Goal: Information Seeking & Learning: Understand process/instructions

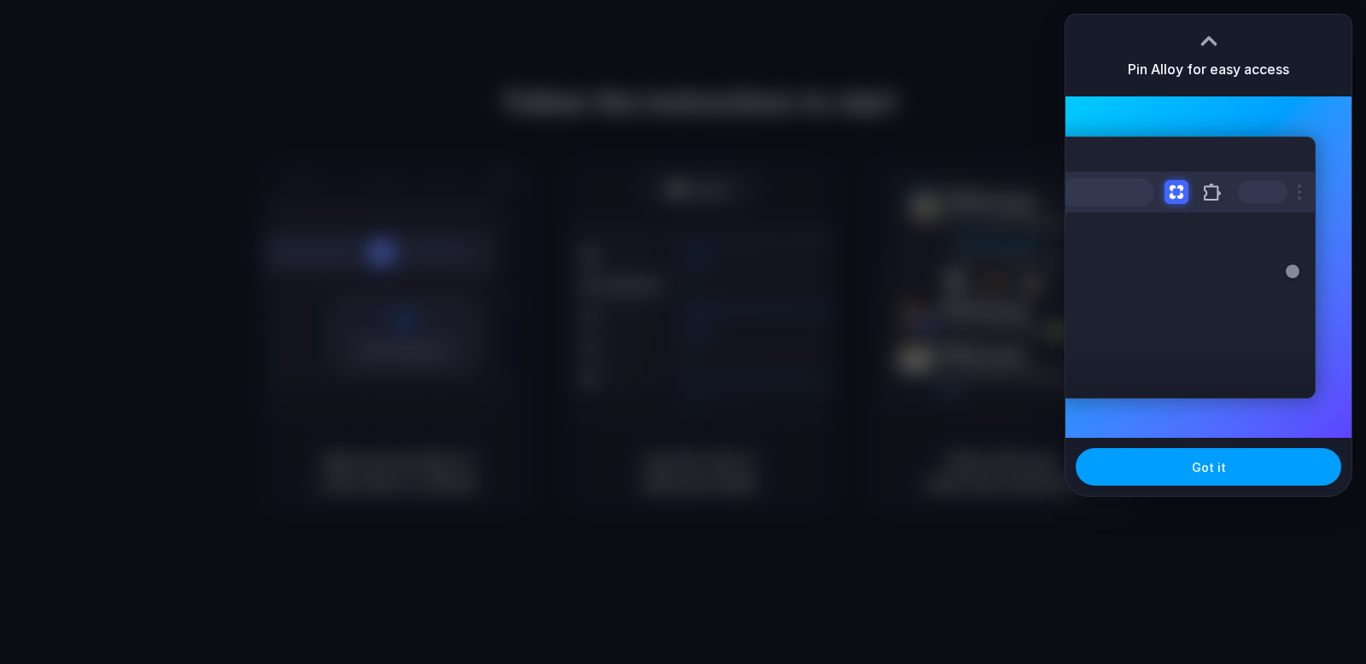
click at [1232, 471] on button "Got it" at bounding box center [1209, 467] width 266 height 38
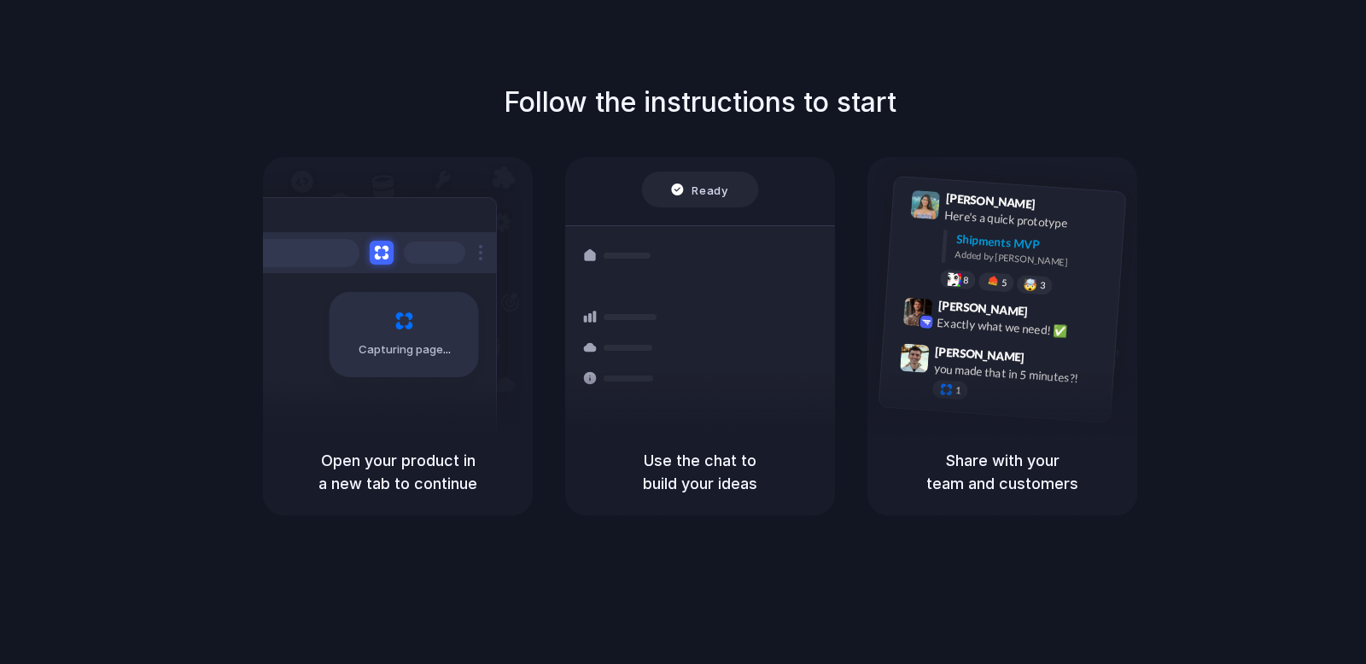
click at [687, 442] on div "Air freight to [GEOGRAPHIC_DATA] Flight CX251 • [DATE] • Ready" at bounding box center [801, 467] width 231 height 50
click at [401, 391] on div "Capturing page" at bounding box center [368, 328] width 258 height 262
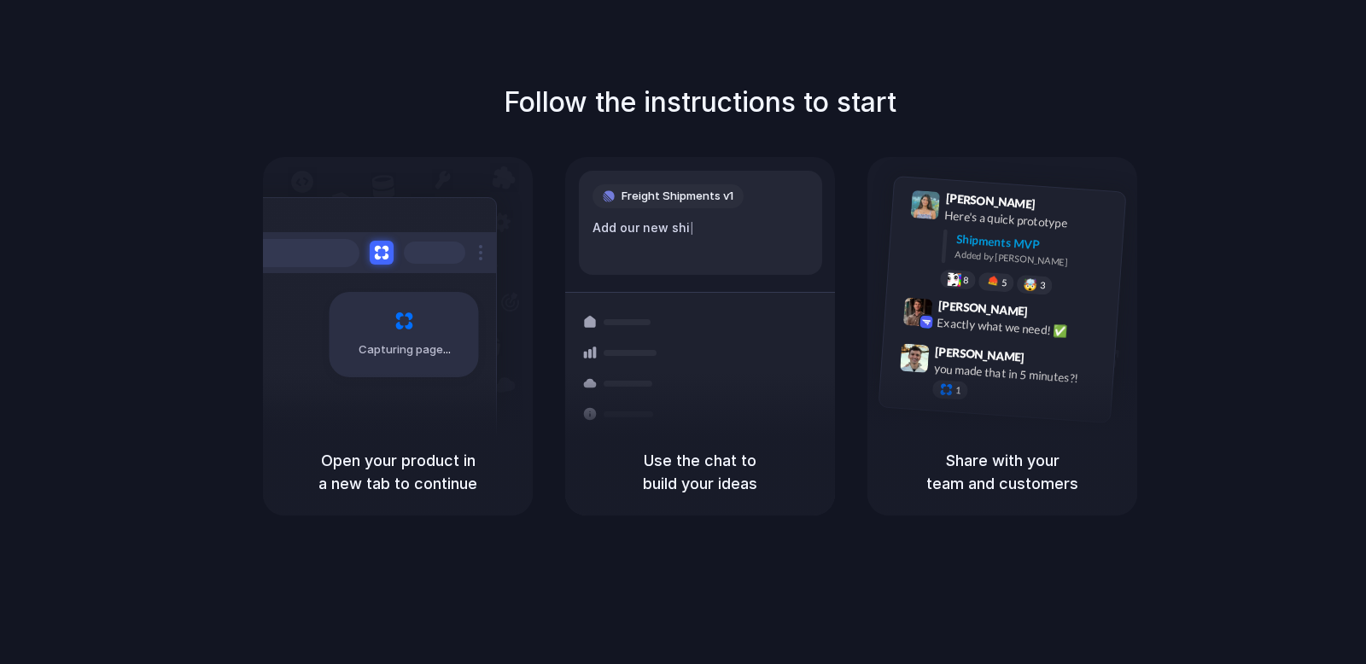
click at [697, 198] on span "Freight Shipments v1" at bounding box center [678, 196] width 112 height 17
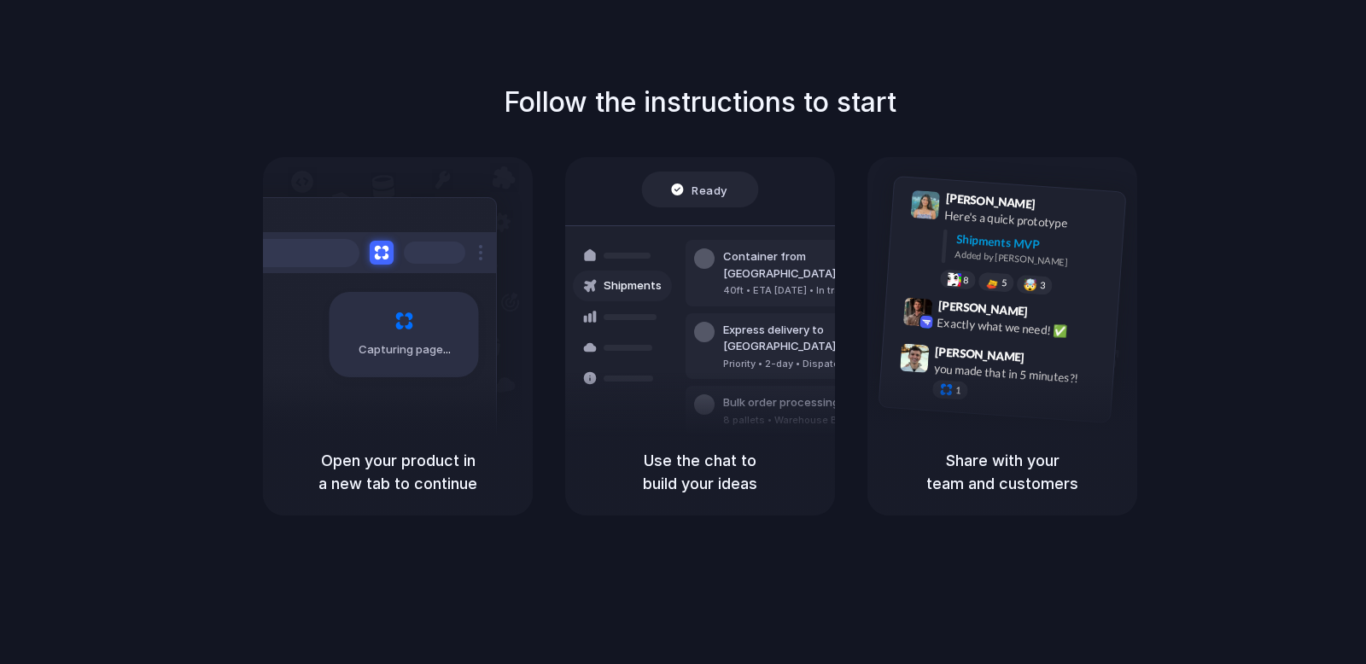
click at [407, 393] on div "Capturing page" at bounding box center [368, 328] width 258 height 262
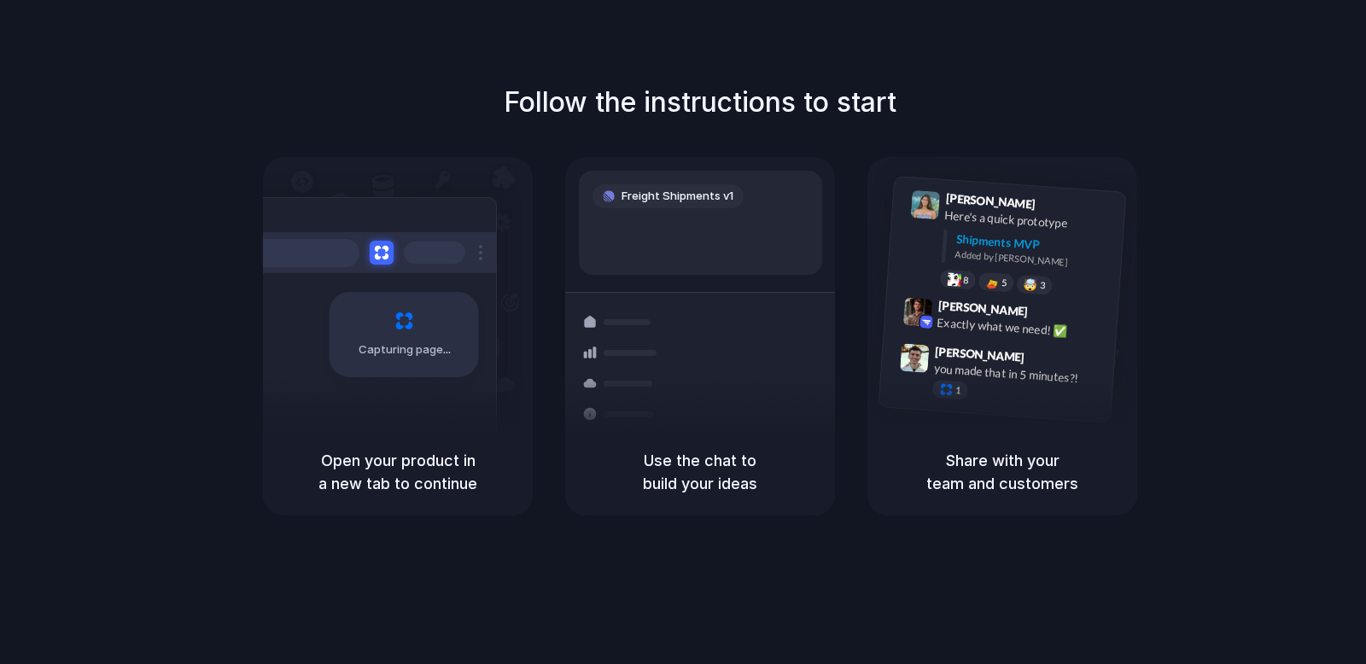
click at [683, 332] on div at bounding box center [683, 332] width 0 height 0
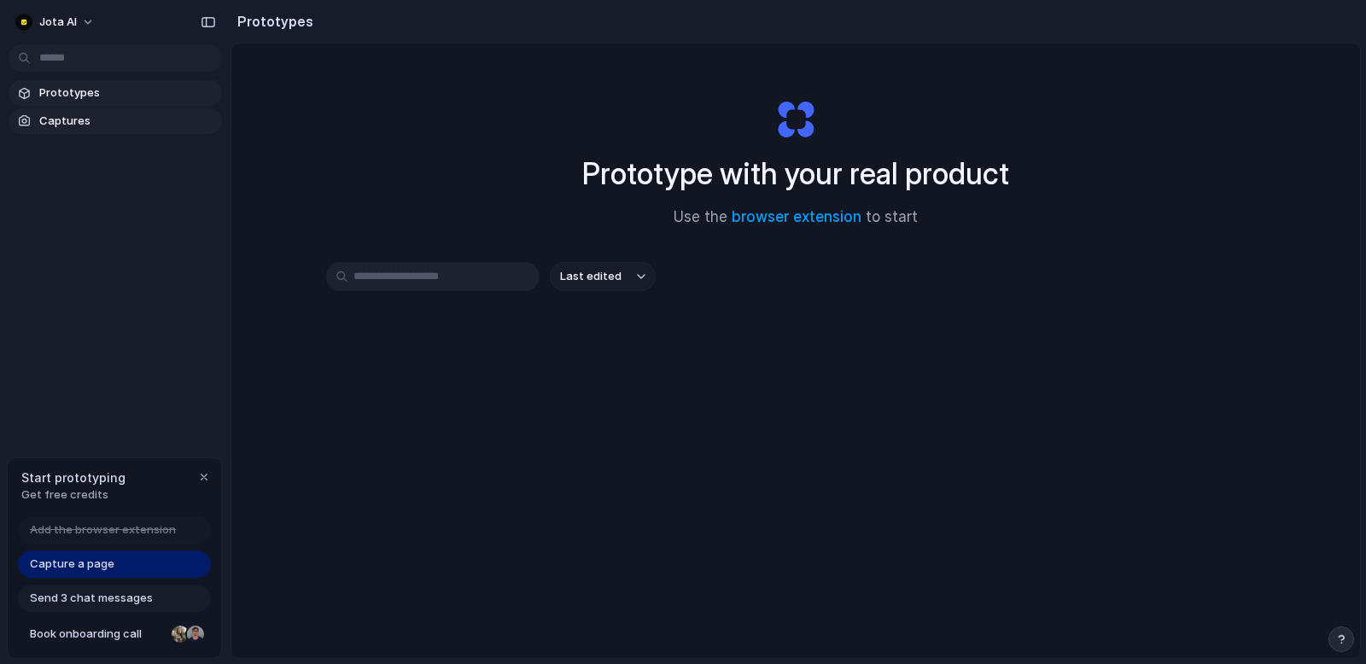
click at [77, 125] on span "Captures" at bounding box center [127, 121] width 176 height 17
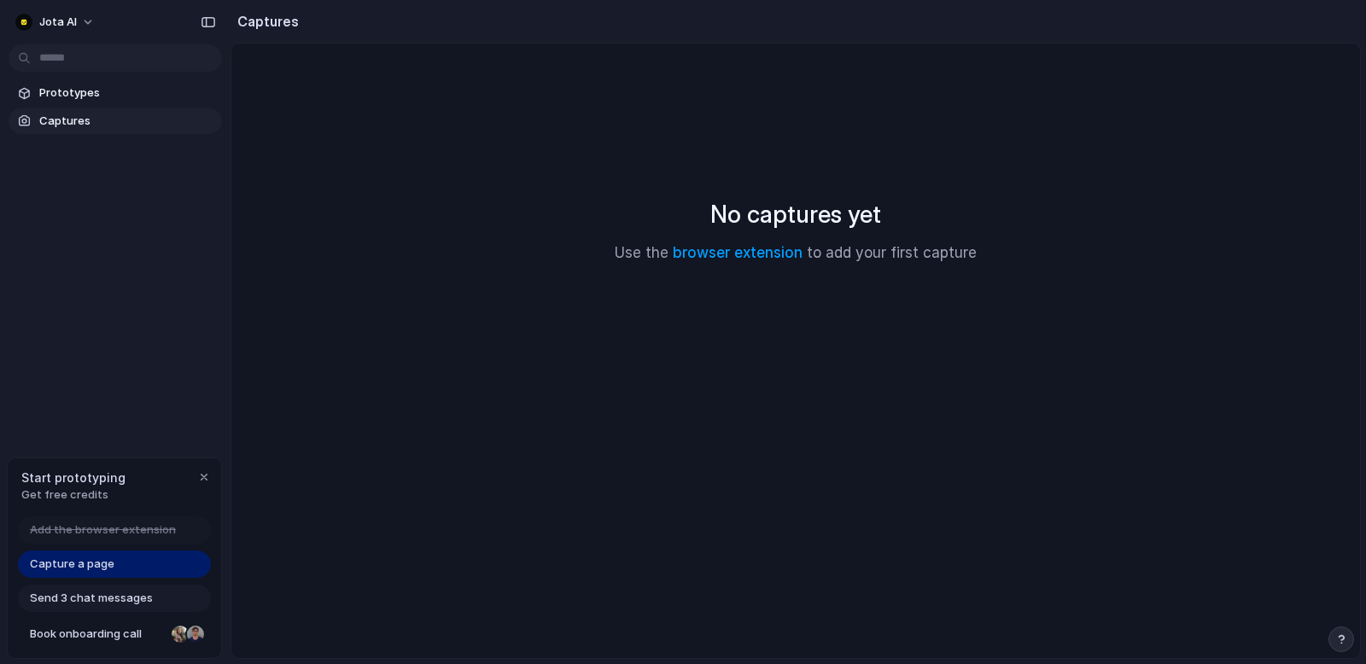
click at [730, 215] on h2 "No captures yet" at bounding box center [796, 214] width 171 height 36
click at [740, 249] on link "browser extension" at bounding box center [738, 252] width 130 height 17
click at [334, 201] on div "No captures yet Use the browser extension to add your first capture" at bounding box center [796, 230] width 1088 height 332
click at [81, 18] on button "Jota AI" at bounding box center [56, 22] width 95 height 27
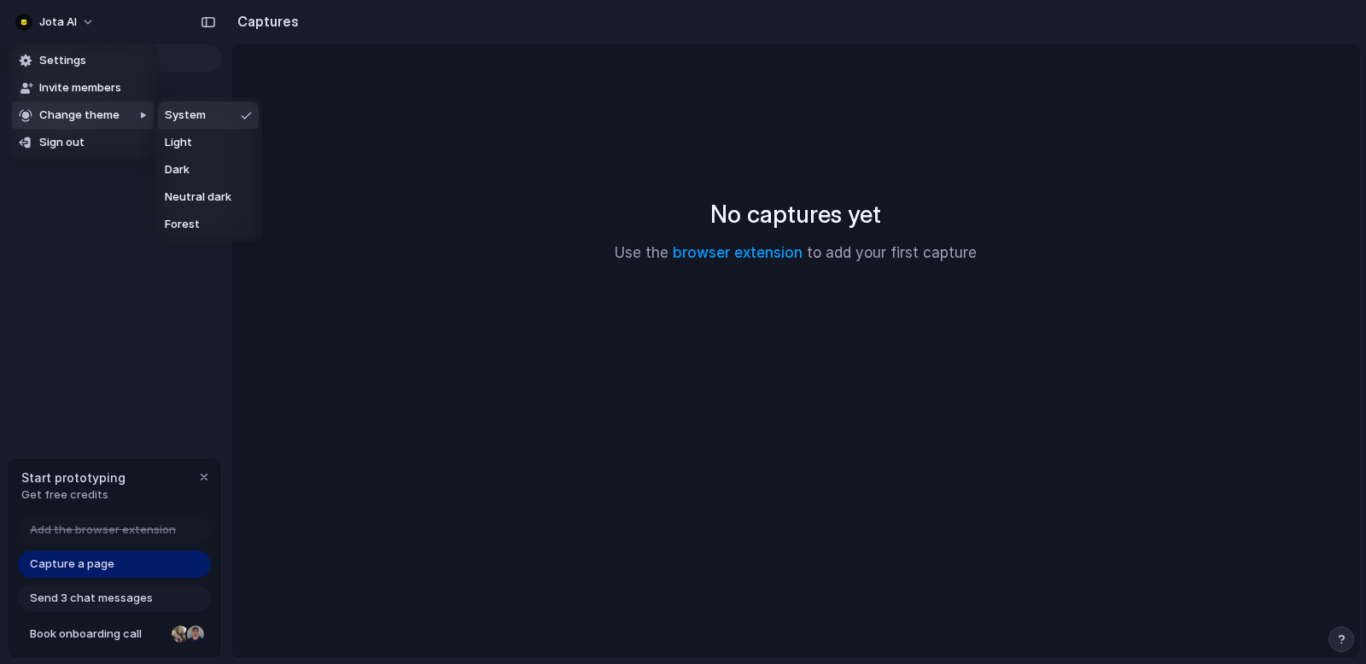
click at [393, 107] on div "Settings Invite members Change theme Sign out" at bounding box center [683, 332] width 1366 height 664
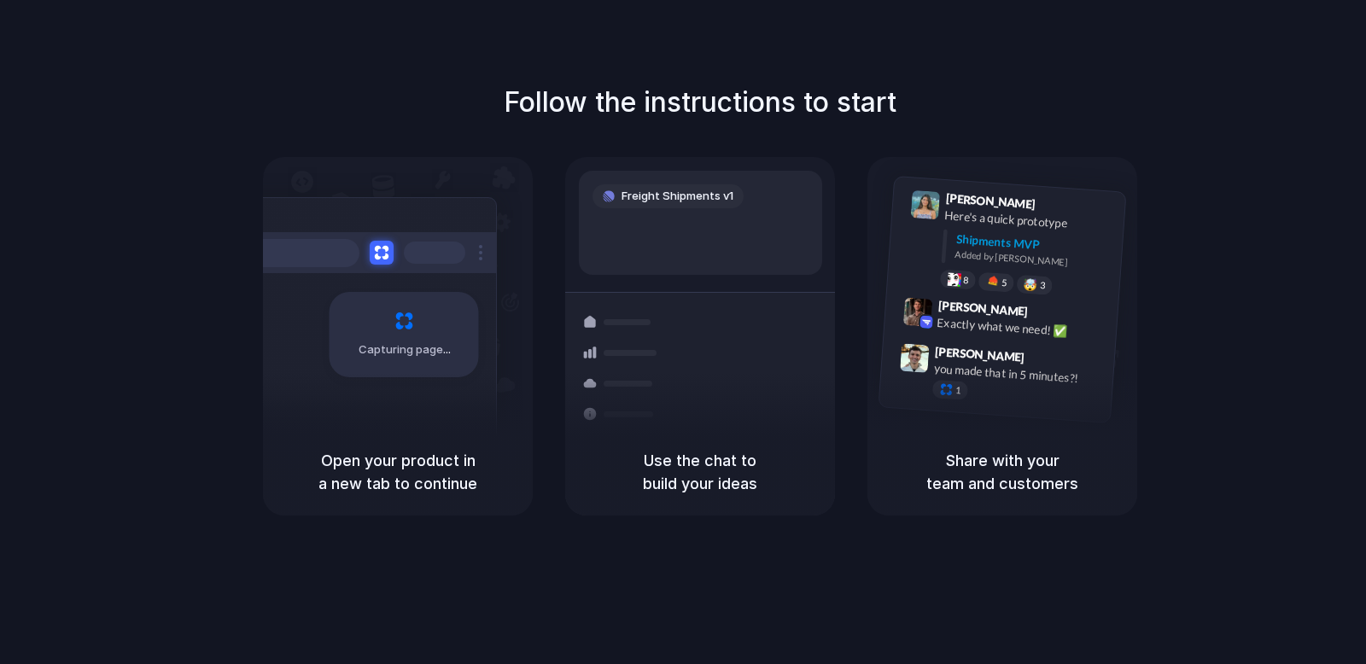
click at [1234, 125] on div "Follow the instructions to start Capturing page Open your product in a new tab …" at bounding box center [700, 299] width 1366 height 434
click at [1232, 151] on div "Follow the instructions to start Capturing page Open your product in a new tab …" at bounding box center [700, 299] width 1366 height 434
